Goal: Task Accomplishment & Management: Manage account settings

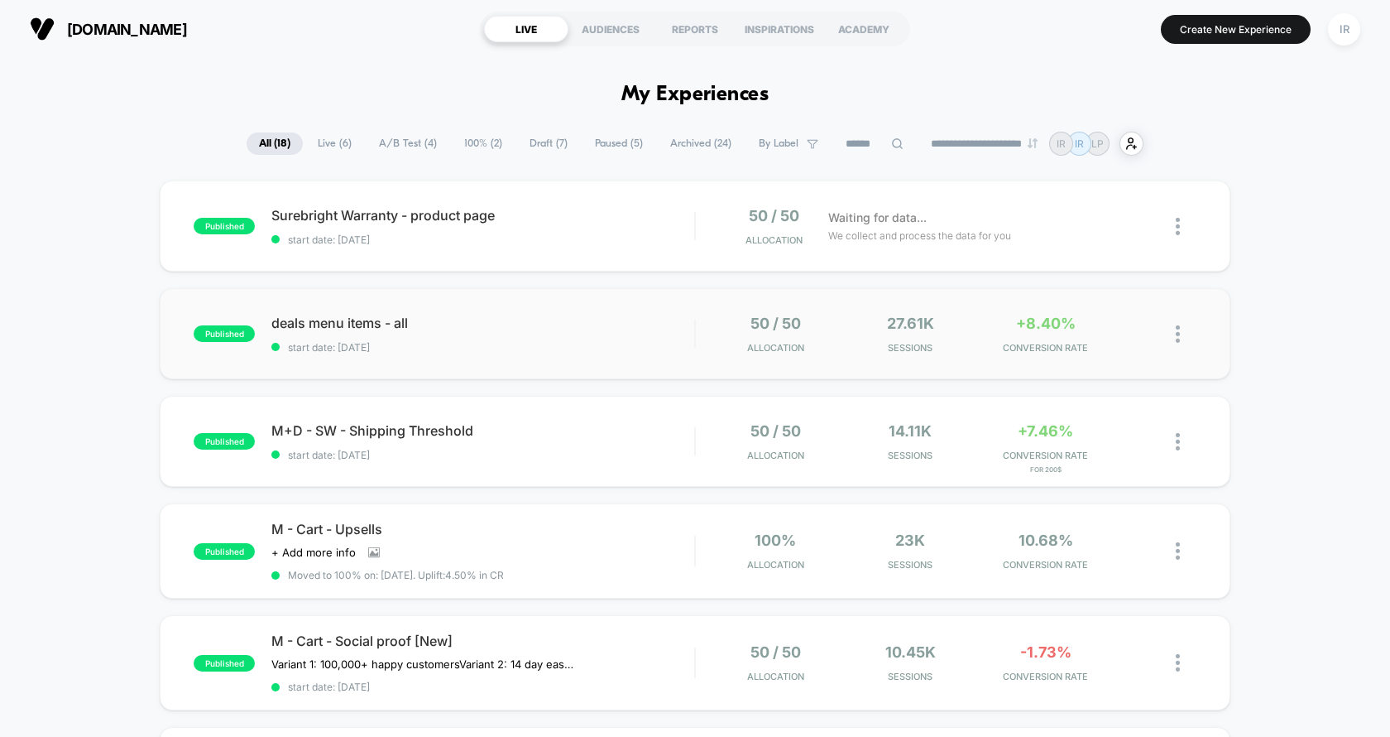
click at [847, 367] on div "published deals menu items - all start date: [DATE] 50 / 50 Allocation 27.61k S…" at bounding box center [695, 333] width 1071 height 91
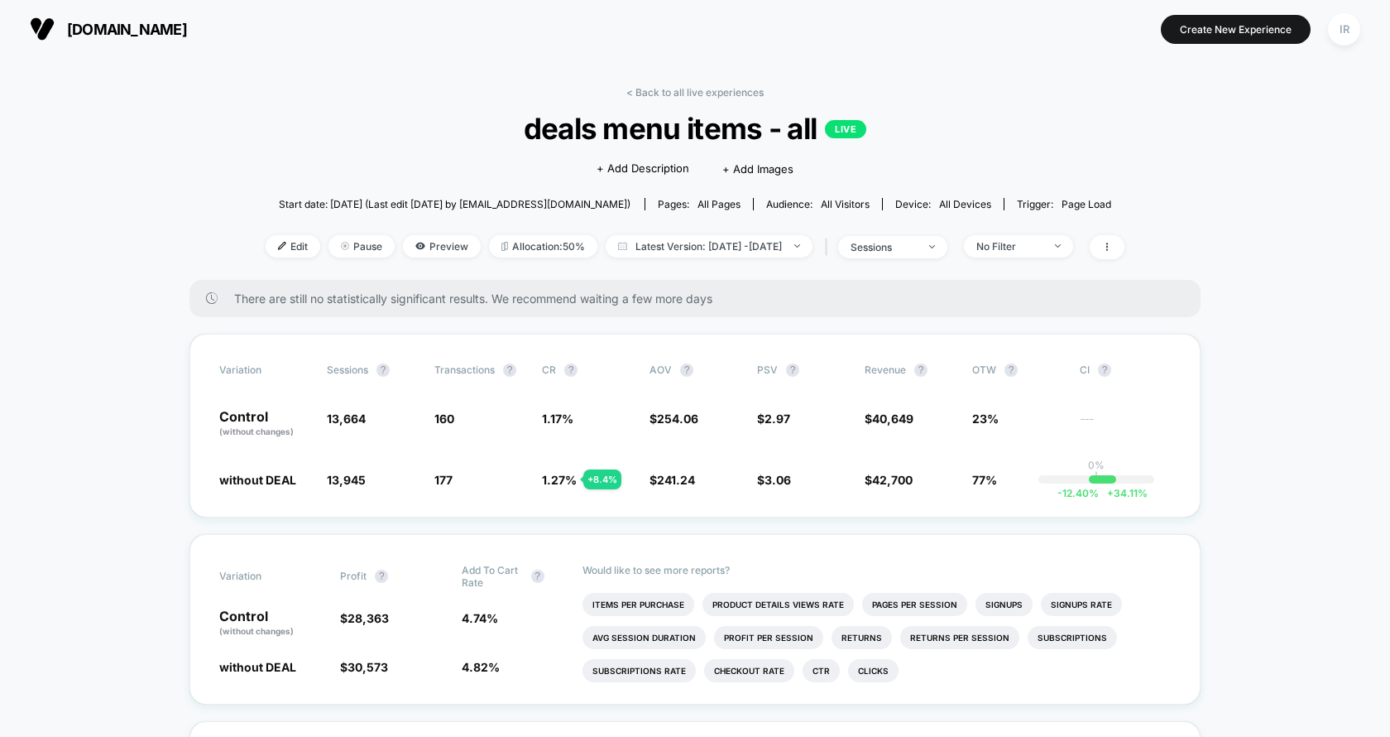
click at [1064, 260] on div "< Back to all live experiences deals menu items - all LIVE Click to edit experi…" at bounding box center [695, 183] width 859 height 194
click at [1087, 288] on div "There are still no statistically significant results. We recommend waiting a fe…" at bounding box center [695, 298] width 1011 height 37
click at [1073, 252] on span "No Filter" at bounding box center [1018, 246] width 109 height 22
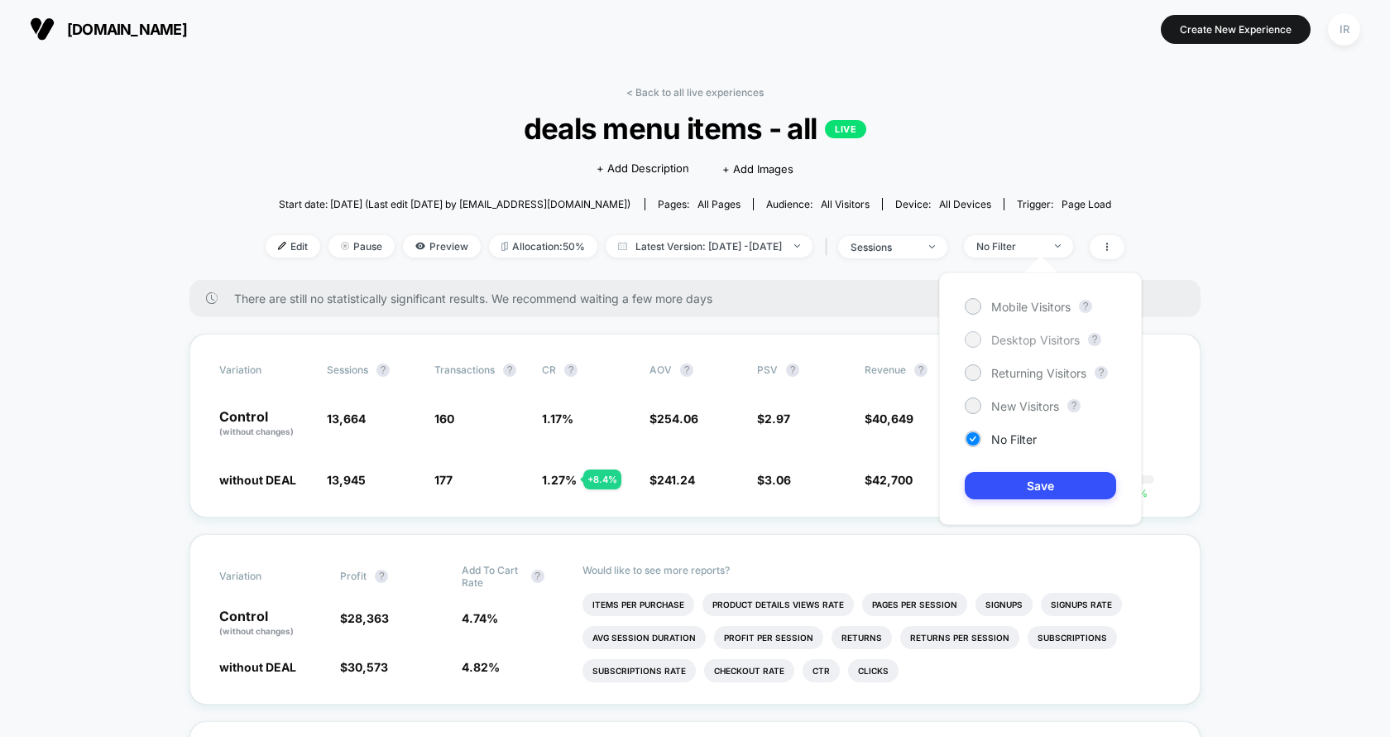
click at [1010, 344] on span "Desktop Visitors" at bounding box center [1035, 340] width 89 height 14
click at [1075, 478] on button "Save" at bounding box center [1040, 485] width 151 height 27
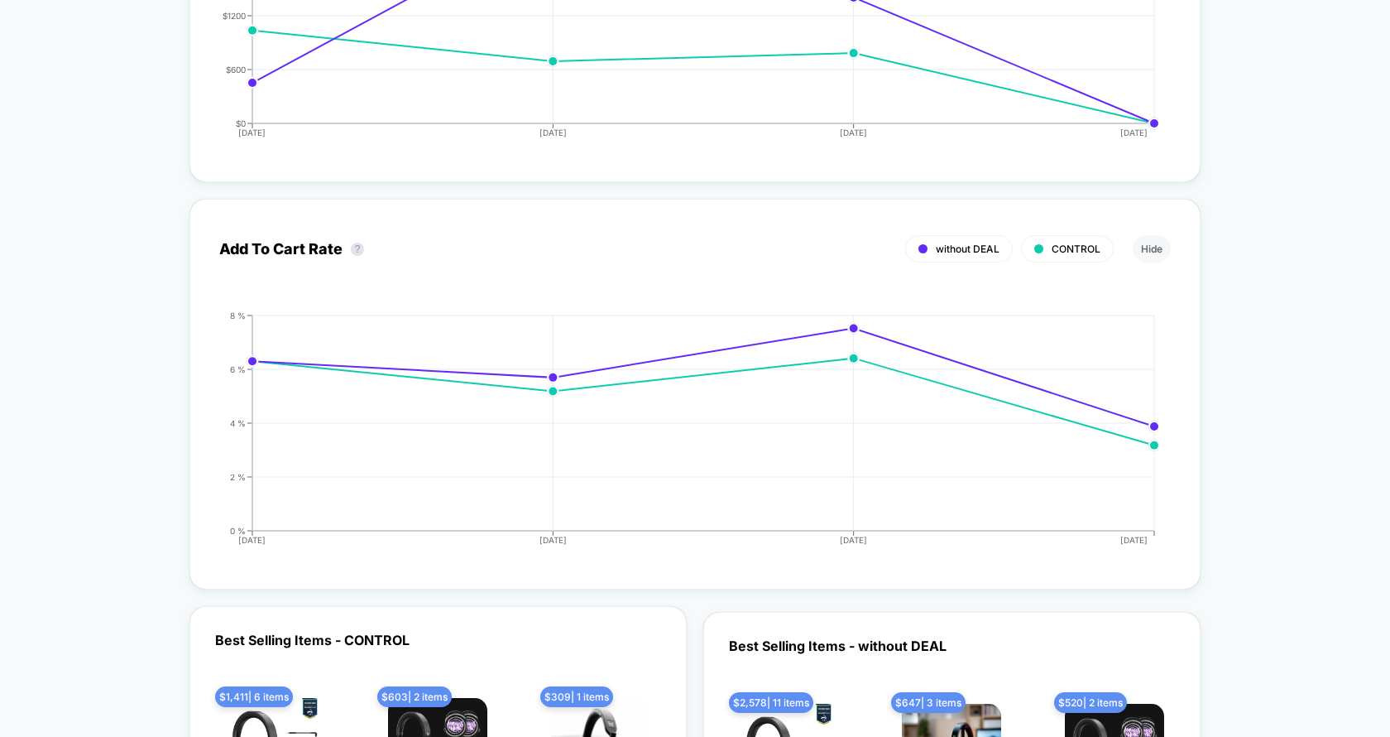
scroll to position [1447, 0]
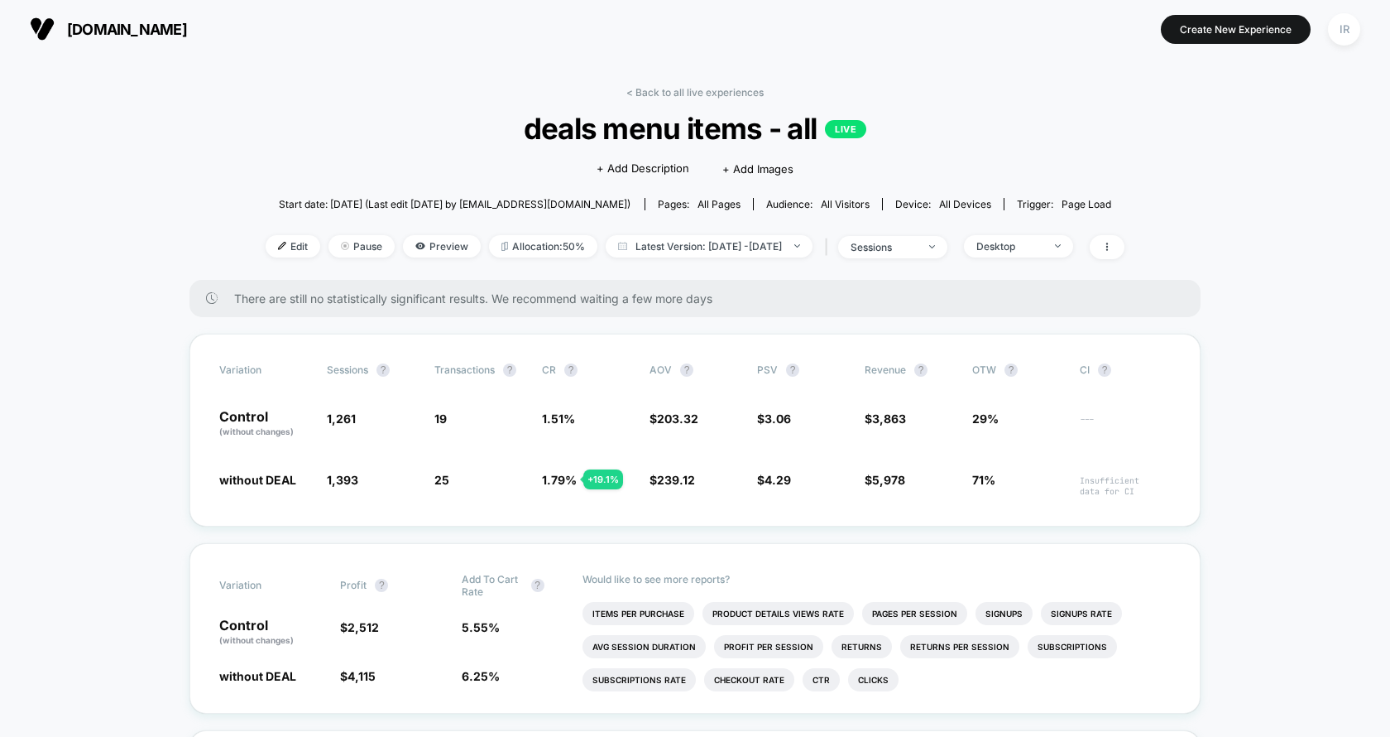
click at [366, 233] on div "< Back to all live experiences deals menu items - all LIVE Click to edit experi…" at bounding box center [695, 183] width 859 height 194
click at [353, 238] on span "Pause" at bounding box center [362, 246] width 66 height 22
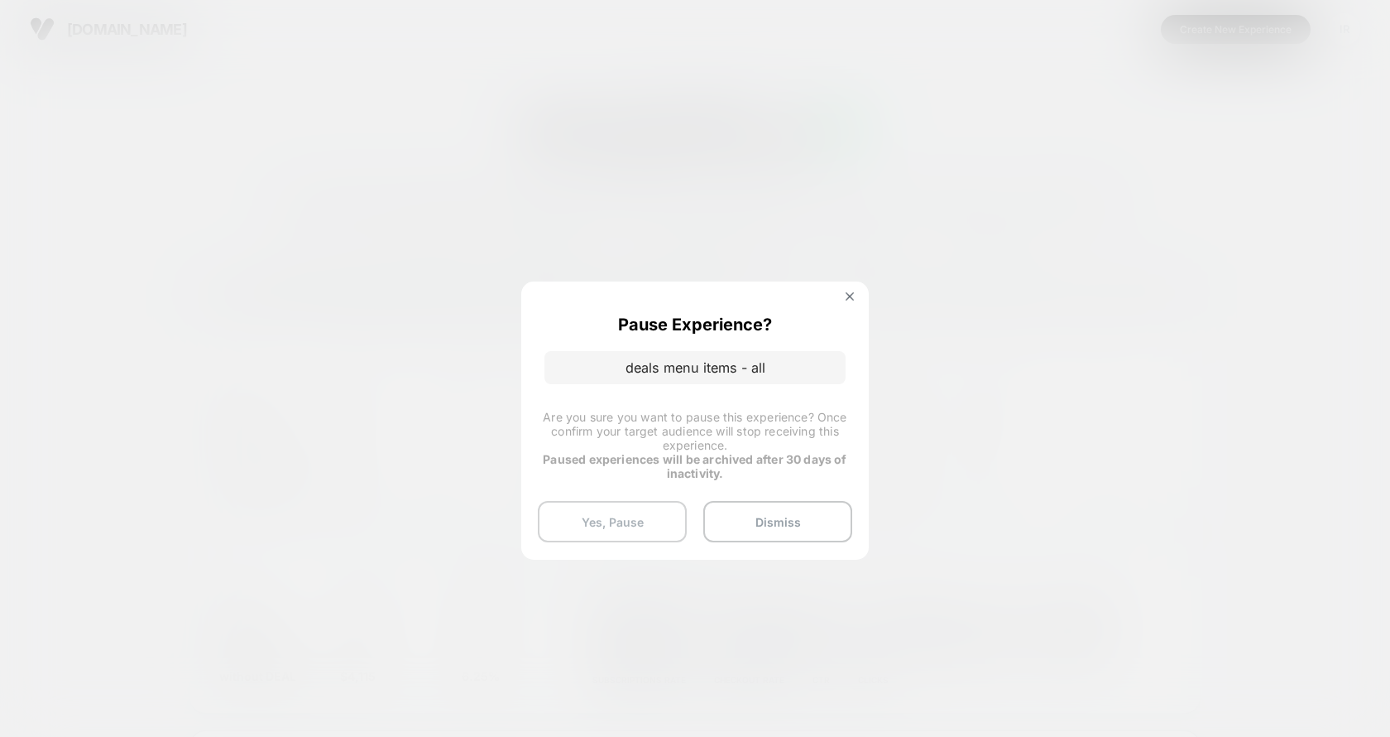
click at [674, 528] on button "Yes, Pause" at bounding box center [612, 521] width 149 height 41
